Goal: Transaction & Acquisition: Purchase product/service

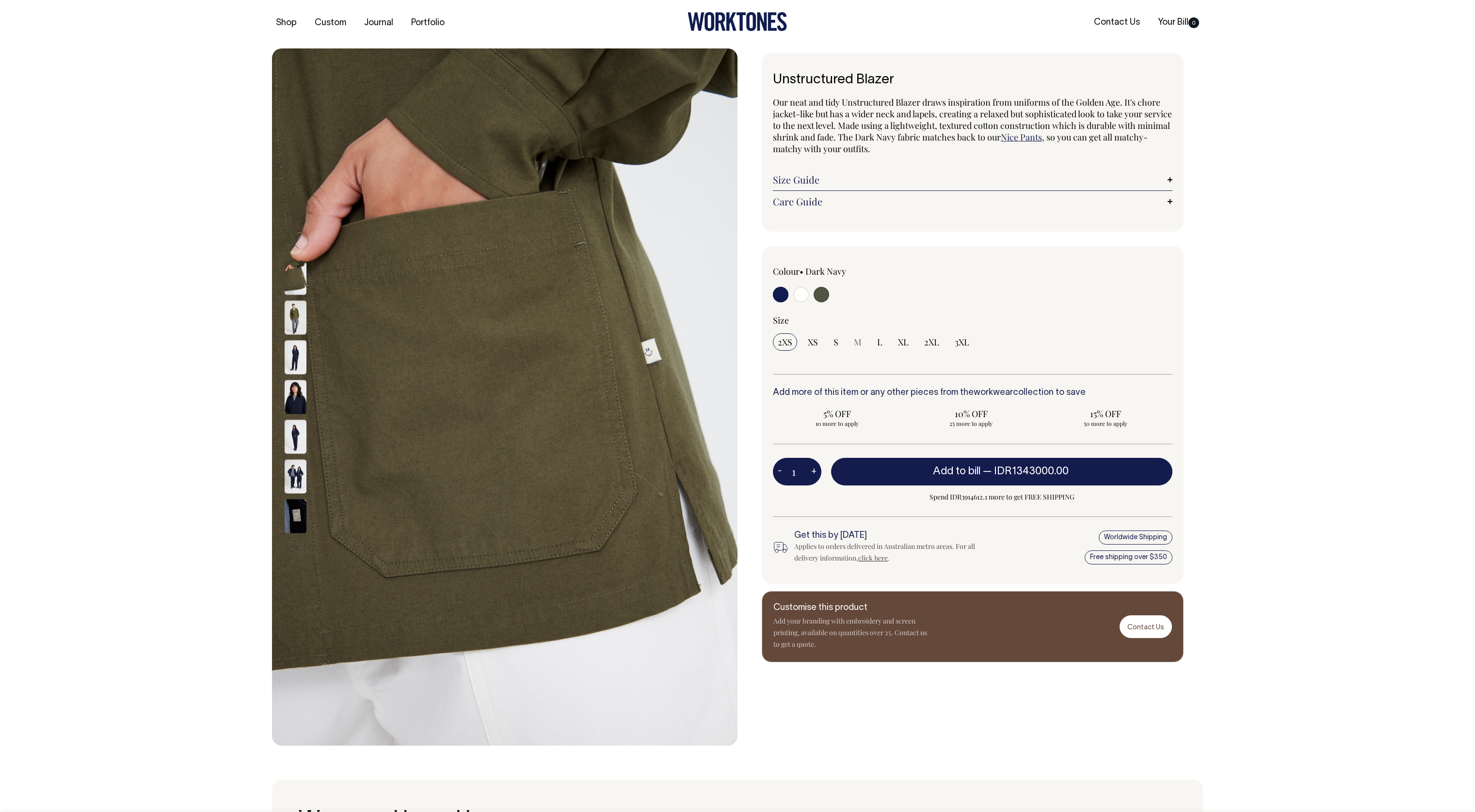
scroll to position [3, 0]
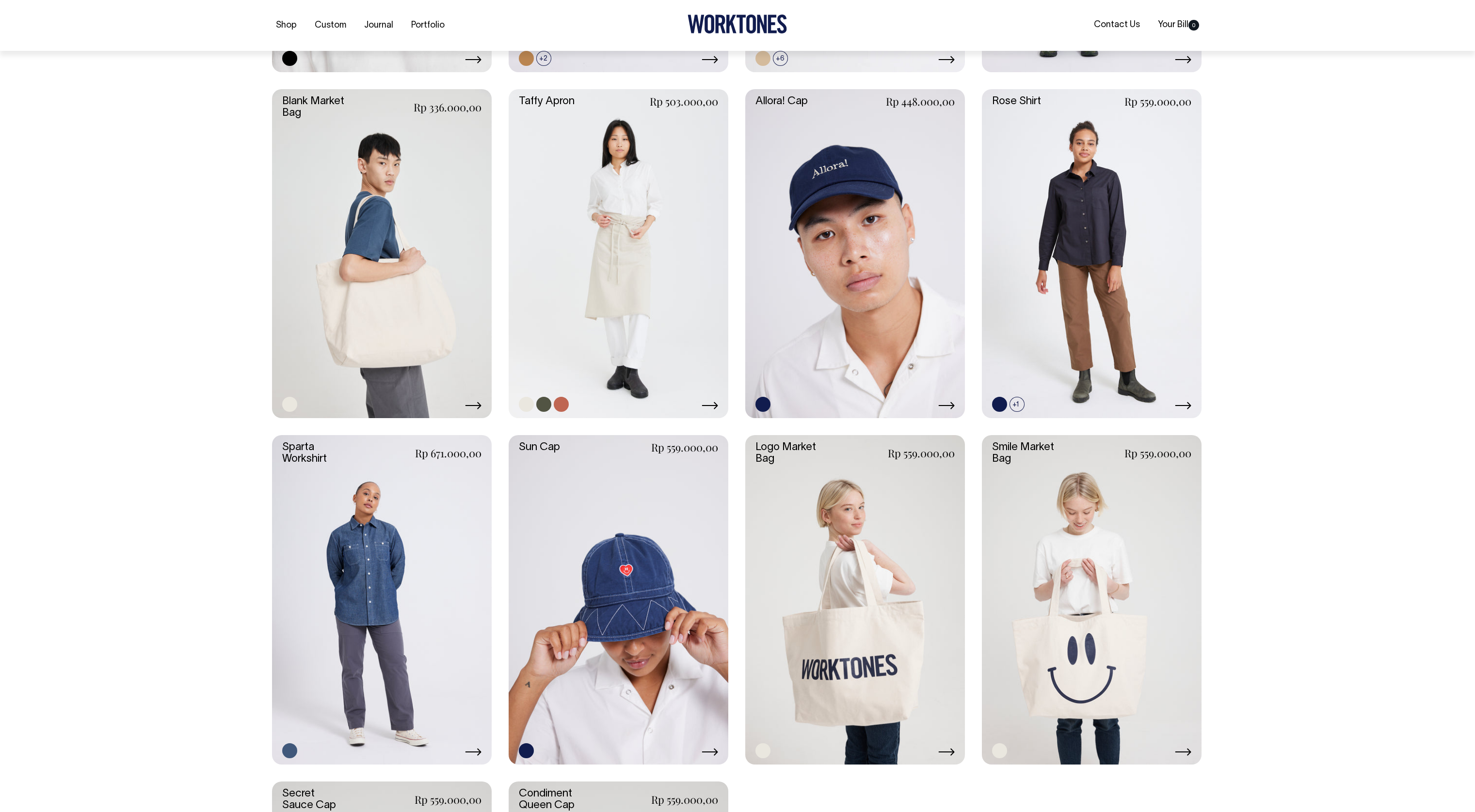
scroll to position [1583, 0]
click at [591, 311] on link at bounding box center [618, 253] width 220 height 329
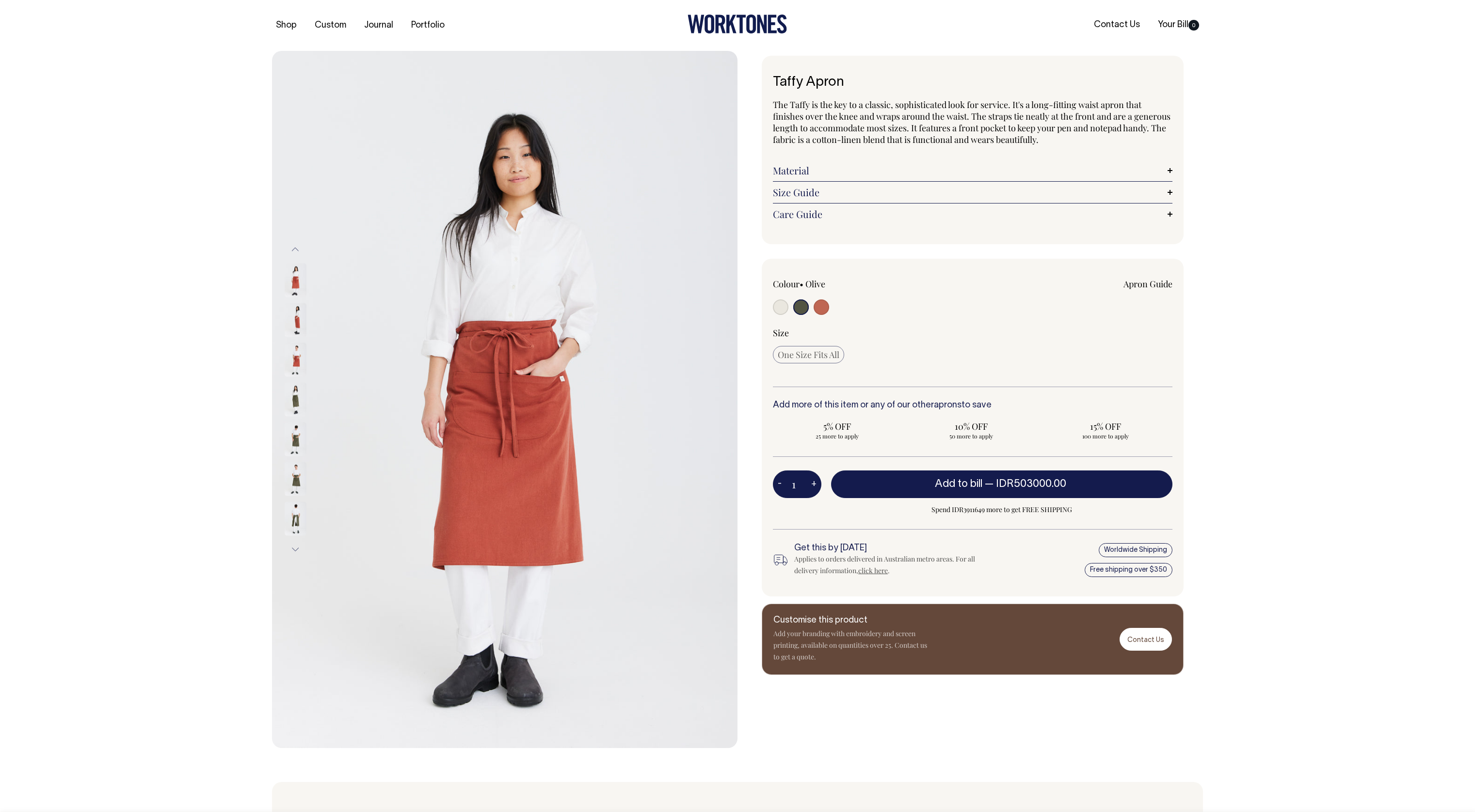
click at [302, 483] on img at bounding box center [295, 479] width 21 height 34
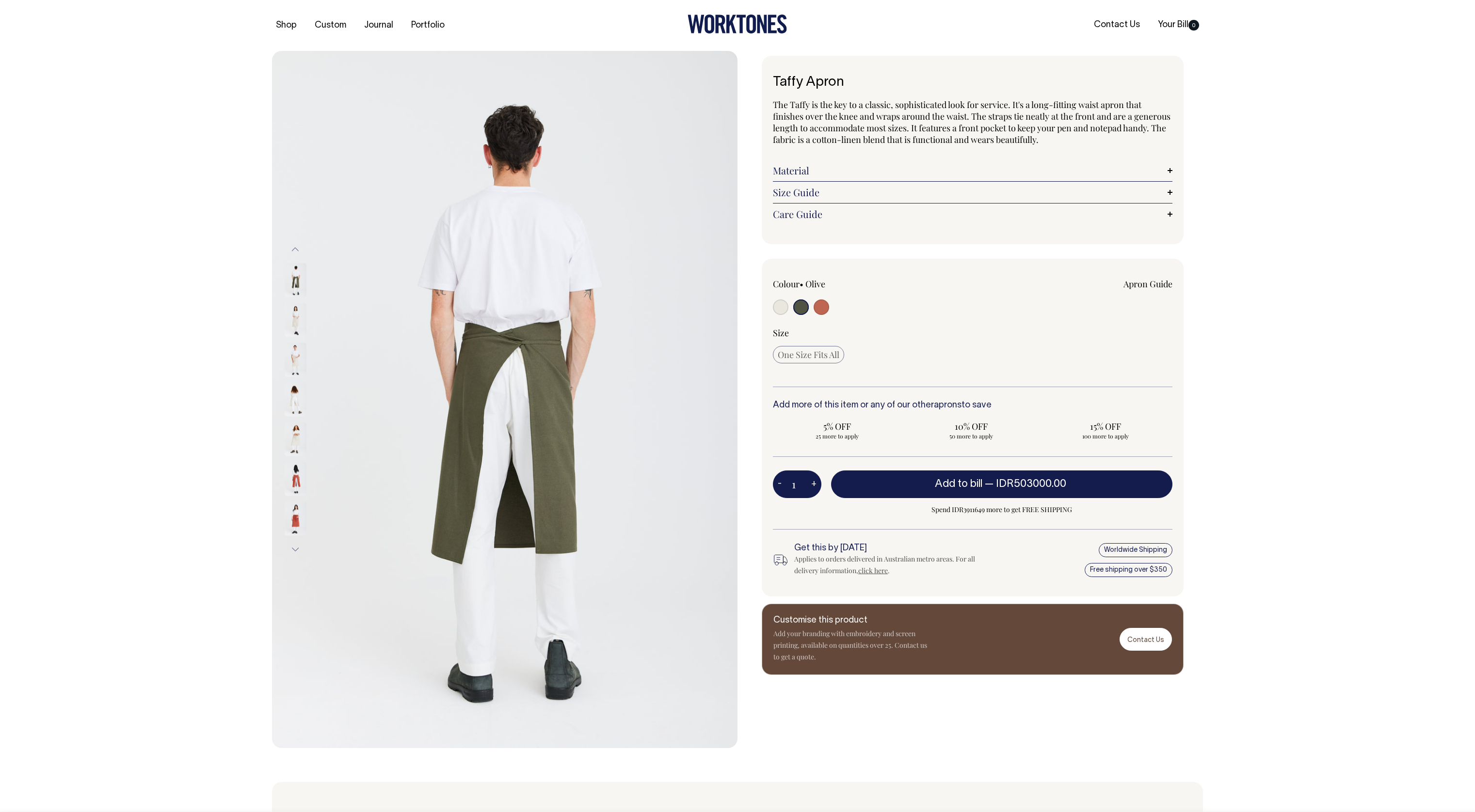
click at [296, 513] on img at bounding box center [295, 518] width 21 height 34
